Goal: Task Accomplishment & Management: Manage account settings

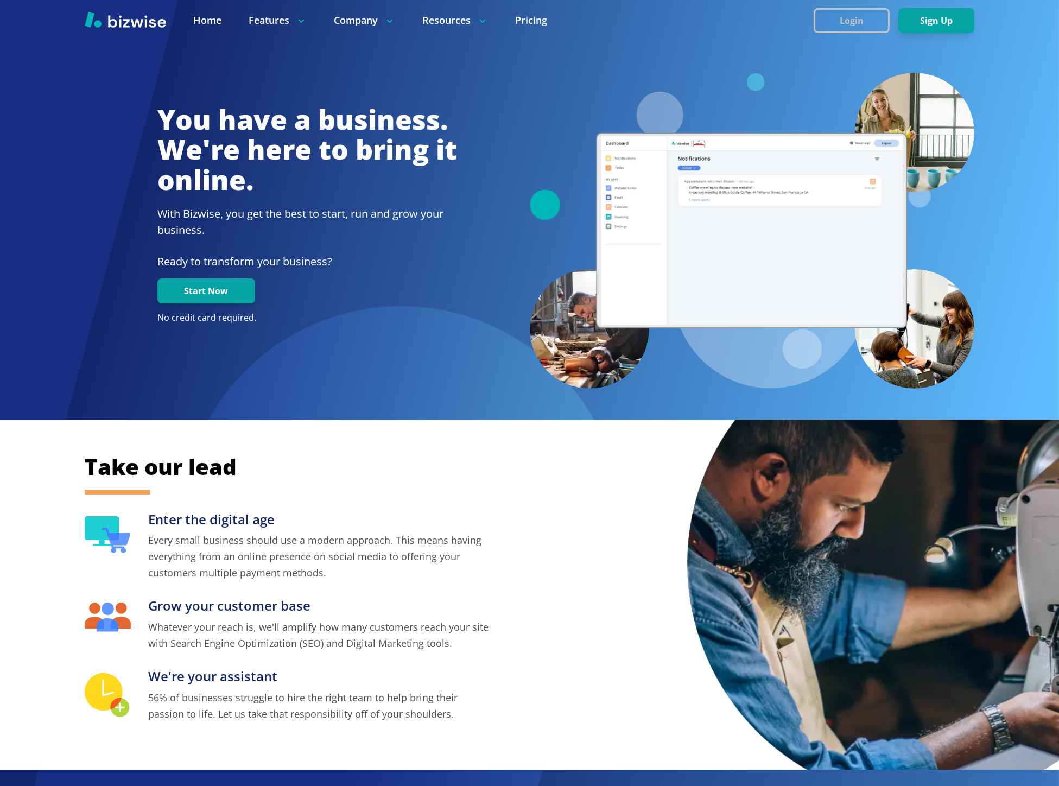
click at [865, 19] on button "Login" at bounding box center [852, 20] width 76 height 25
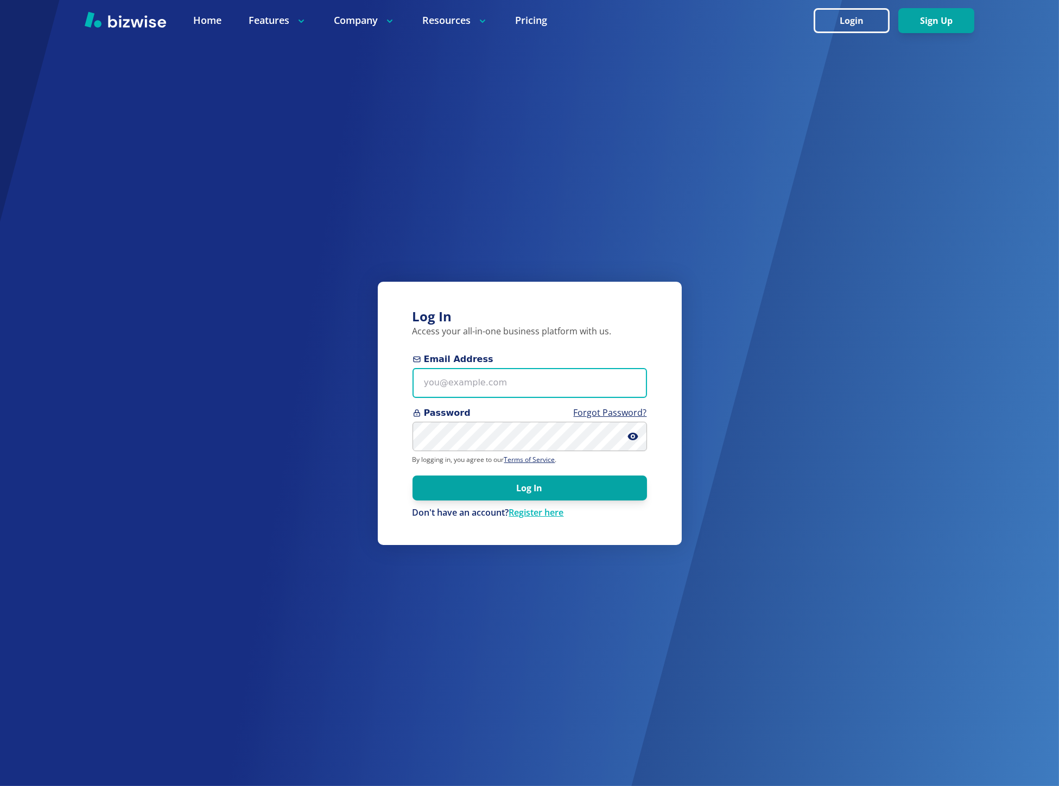
type input "[PERSON_NAME][EMAIL_ADDRESS][DOMAIN_NAME]"
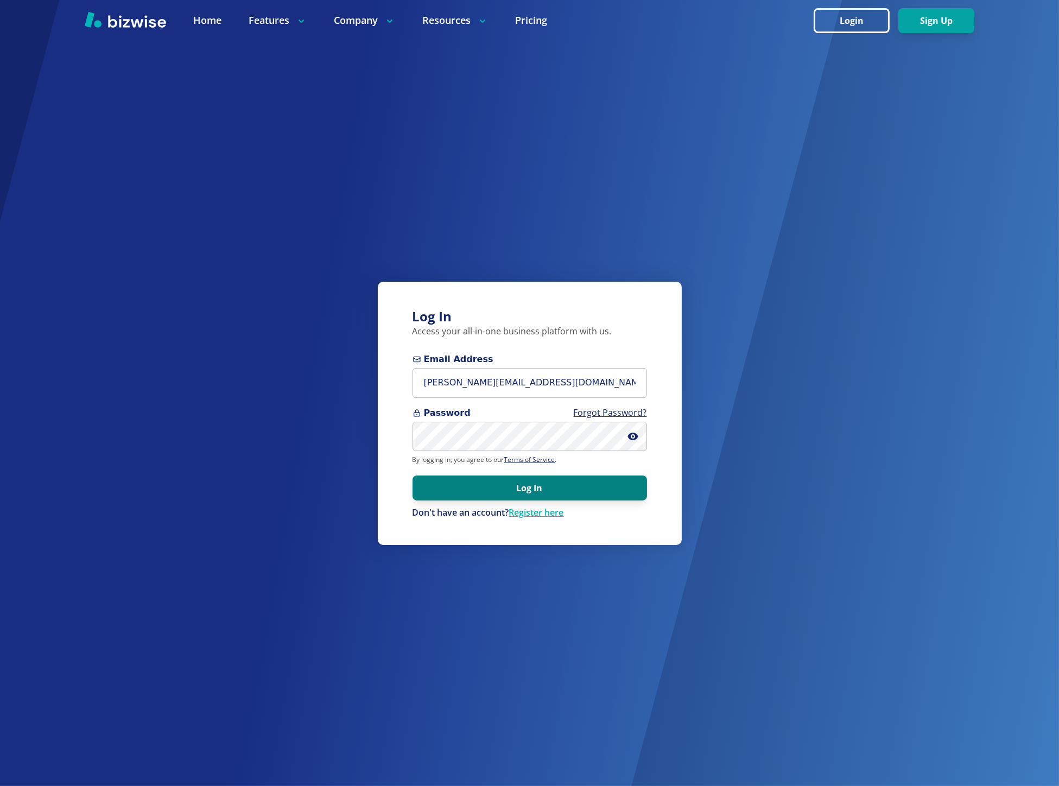
click at [511, 482] on button "Log In" at bounding box center [530, 488] width 235 height 25
